Goal: Use online tool/utility: Utilize a website feature to perform a specific function

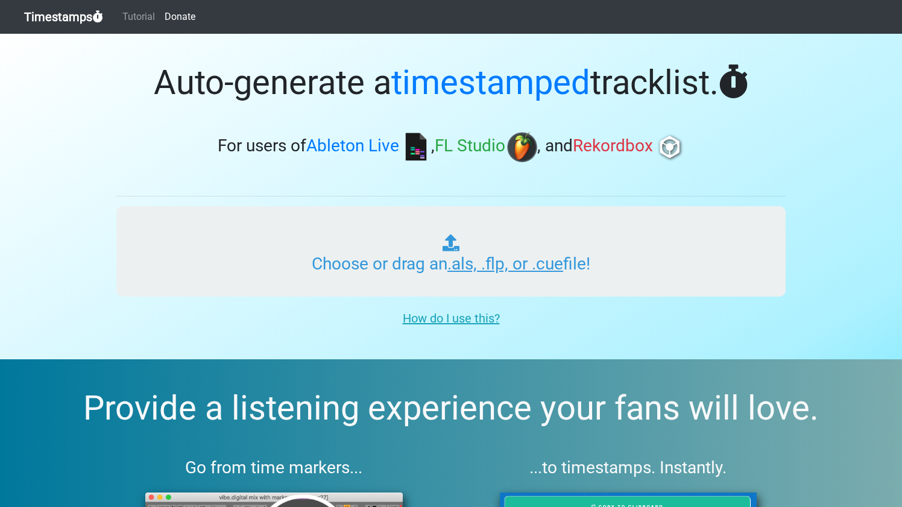
type input "C:\fakepath\SSR 06.als"
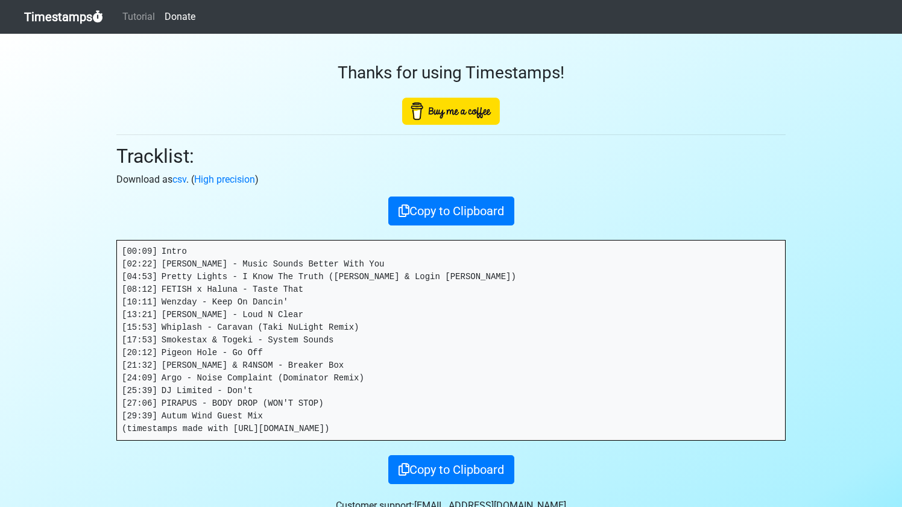
click at [124, 263] on pre "[00:09] Intro [02:22] [PERSON_NAME] - Music Sounds Better With You [04:53] Pret…" at bounding box center [451, 339] width 668 height 199
click at [121, 263] on pre "[00:09] Intro [02:22] [PERSON_NAME] - Music Sounds Better With You [04:53] Pret…" at bounding box center [451, 339] width 668 height 199
drag, startPoint x: 124, startPoint y: 262, endPoint x: 294, endPoint y: 386, distance: 210.1
click at [294, 386] on pre "[00:09] Intro [02:22] [PERSON_NAME] - Music Sounds Better With You [04:53] Pret…" at bounding box center [451, 339] width 668 height 199
click at [433, 468] on button "Copy to Clipboard" at bounding box center [451, 469] width 126 height 29
